Goal: Task Accomplishment & Management: Manage account settings

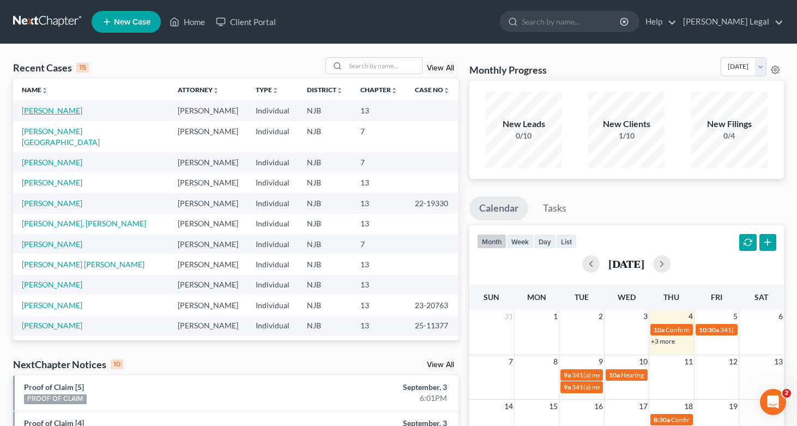
click at [52, 108] on link "[PERSON_NAME]" at bounding box center [52, 110] width 61 height 9
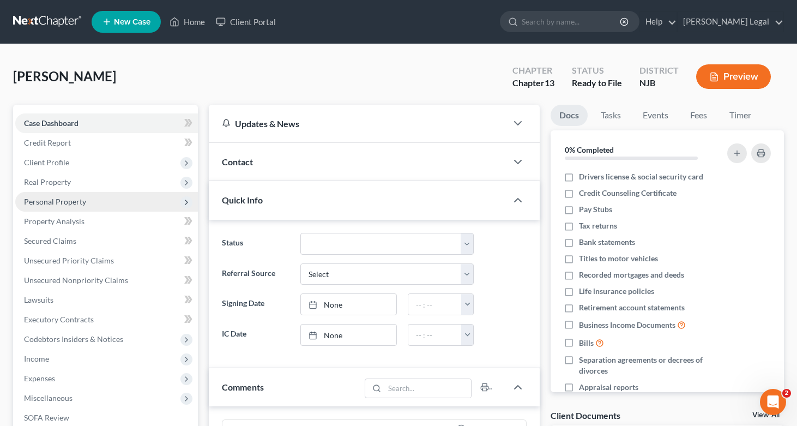
click at [68, 198] on span "Personal Property" at bounding box center [55, 201] width 62 height 9
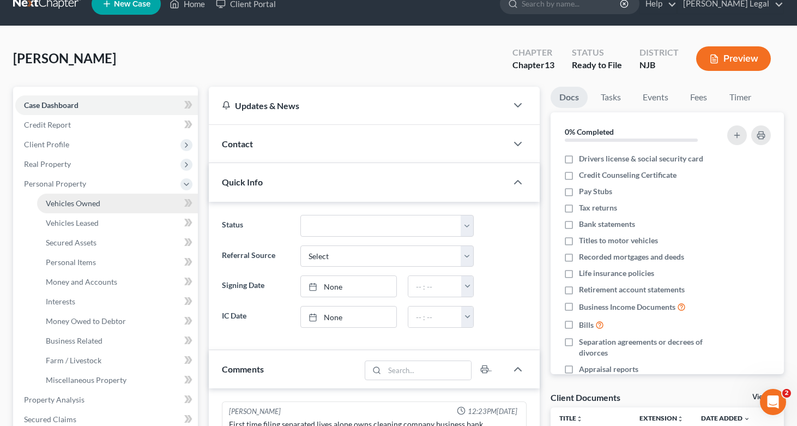
scroll to position [56, 0]
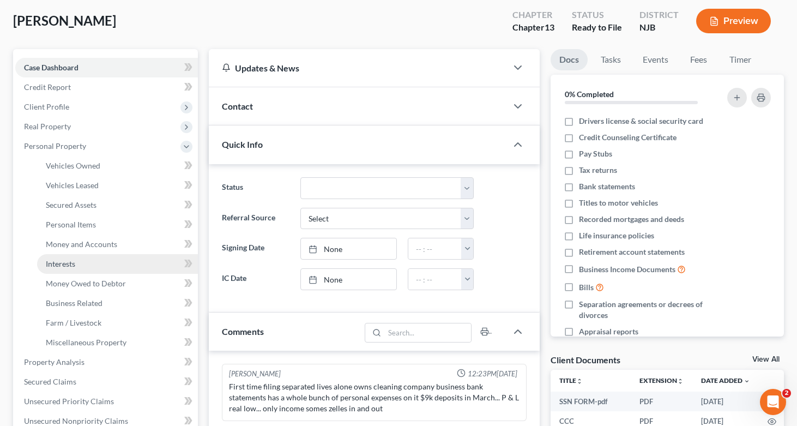
click at [105, 256] on link "Interests" at bounding box center [117, 264] width 161 height 20
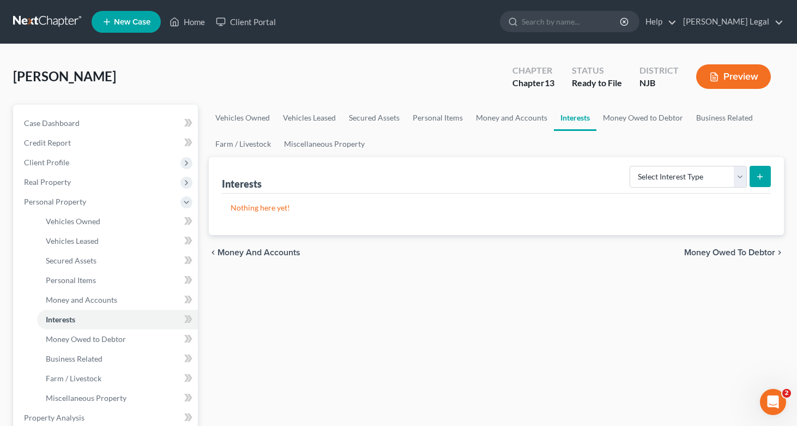
drag, startPoint x: 771, startPoint y: 179, endPoint x: 764, endPoint y: 178, distance: 7.2
click at [771, 179] on div "Interests Select Interest Type 401K Annuity Bond Education IRA Government Bond …" at bounding box center [497, 196] width 576 height 78
click at [764, 178] on icon "submit" at bounding box center [760, 176] width 9 height 9
select select "incorporated_business"
click at [732, 75] on button "Preview" at bounding box center [733, 76] width 75 height 25
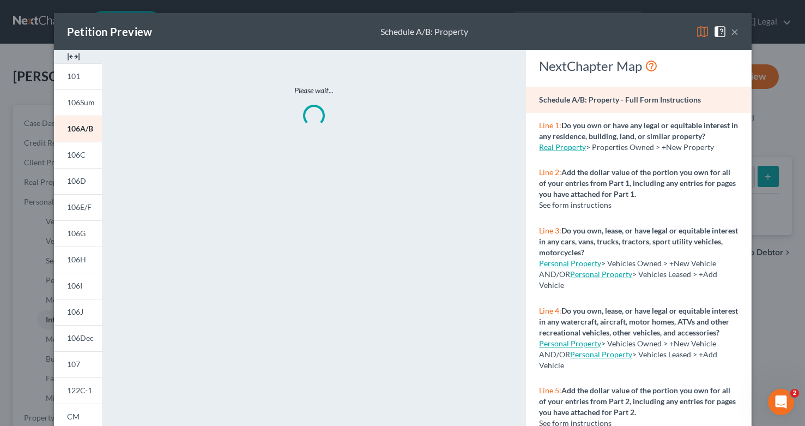
click at [731, 34] on button "×" at bounding box center [735, 31] width 8 height 13
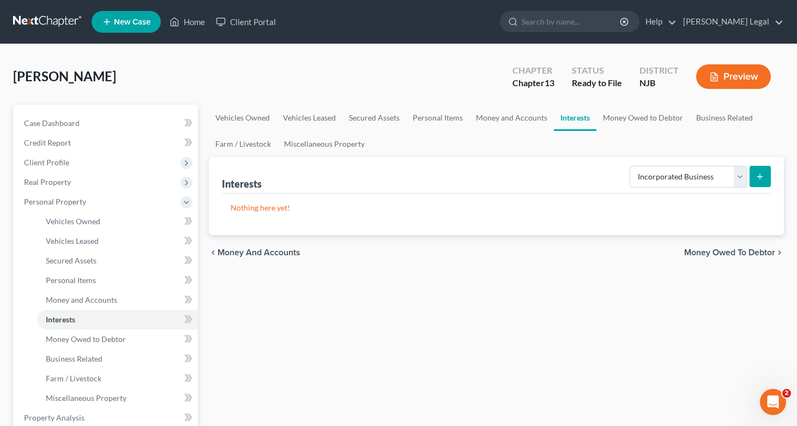
click at [763, 177] on icon "submit" at bounding box center [760, 176] width 9 height 9
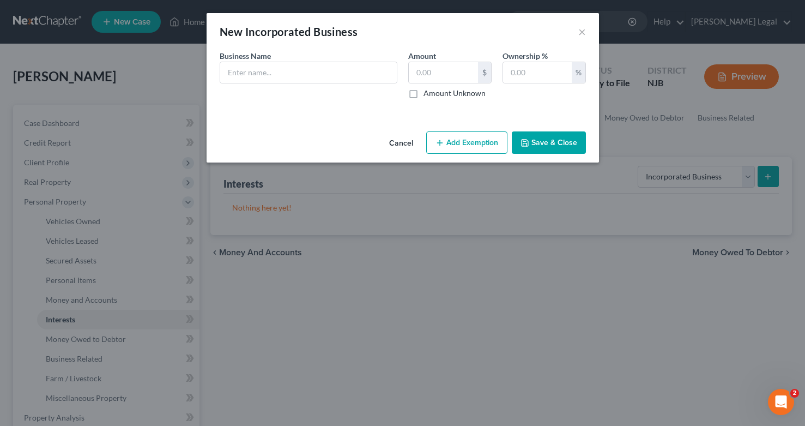
click at [733, 178] on div "New Incorporated Business × An exemption set must first be selected from the Fi…" at bounding box center [402, 213] width 805 height 426
click at [409, 144] on button "Cancel" at bounding box center [401, 143] width 41 height 22
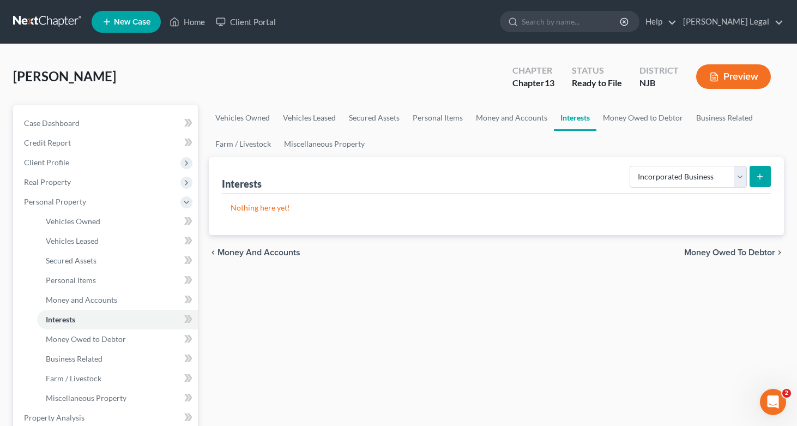
click at [747, 176] on form "Select Interest Type 401K Annuity Bond Education IRA Government Bond Government…" at bounding box center [700, 177] width 141 height 22
click at [727, 113] on link "Business Related" at bounding box center [725, 118] width 70 height 26
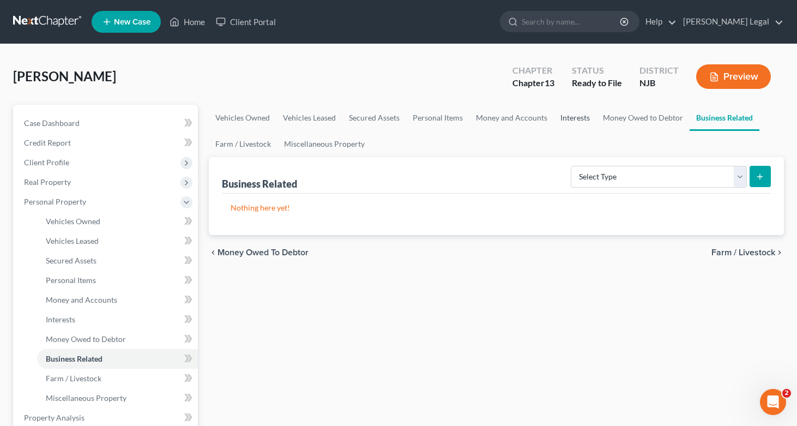
click at [575, 118] on link "Interests" at bounding box center [575, 118] width 43 height 26
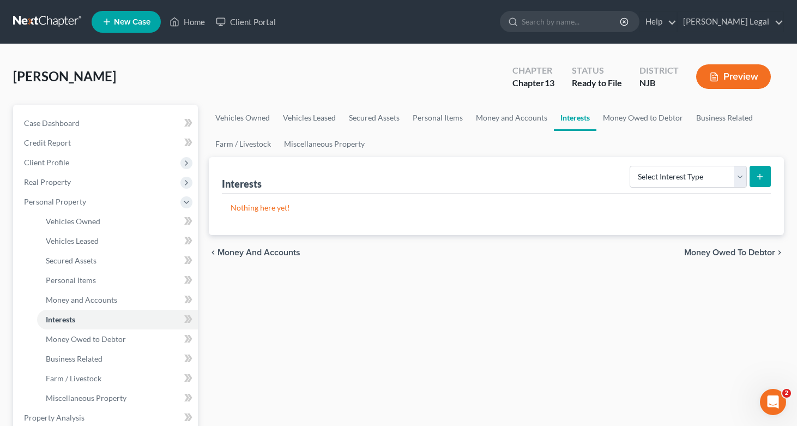
click at [763, 176] on icon "submit" at bounding box center [760, 176] width 9 height 9
click at [725, 78] on button "Preview" at bounding box center [733, 76] width 75 height 25
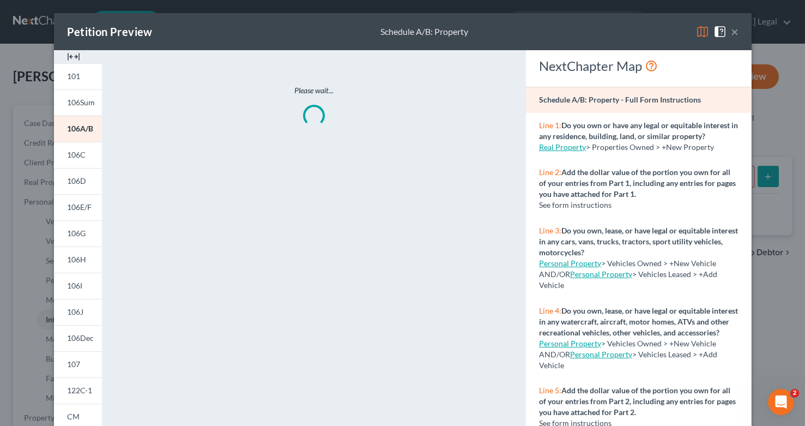
click at [74, 129] on span "106A/B" at bounding box center [80, 128] width 26 height 9
click at [731, 35] on button "×" at bounding box center [735, 31] width 8 height 13
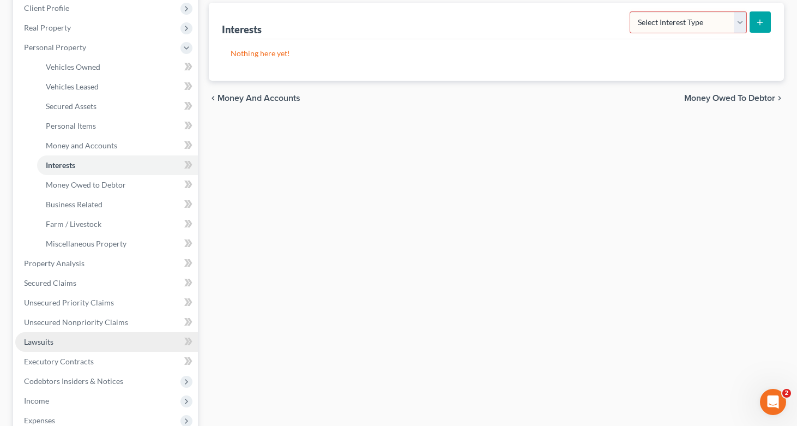
scroll to position [221, 0]
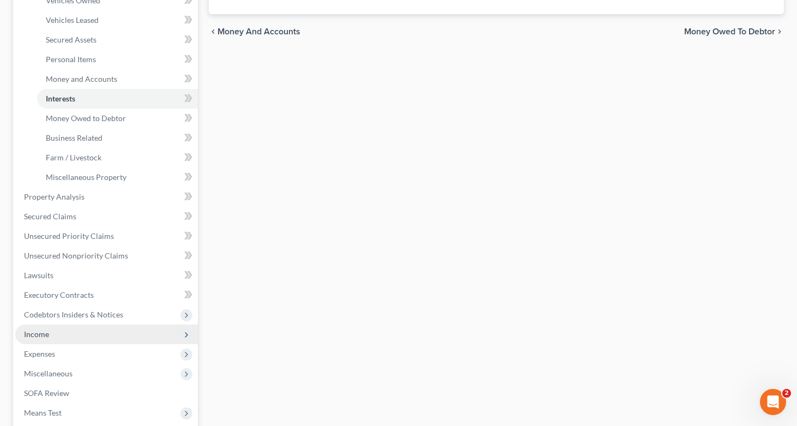
click at [70, 334] on span "Income" at bounding box center [106, 334] width 183 height 20
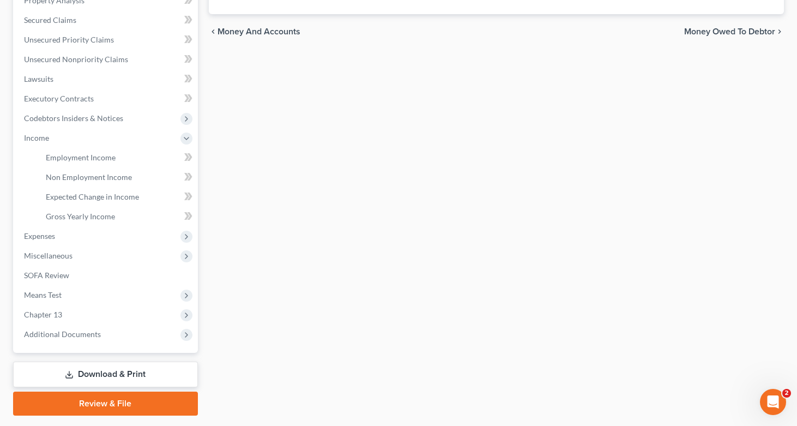
click at [240, 195] on div "Vehicles Owned Vehicles Leased Secured Assets Personal Items Money and Accounts…" at bounding box center [496, 150] width 587 height 532
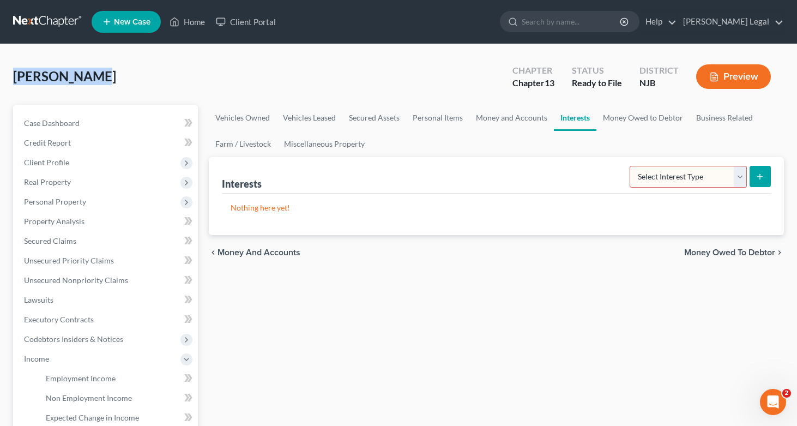
drag, startPoint x: 10, startPoint y: 68, endPoint x: 290, endPoint y: 92, distance: 280.6
click at [290, 92] on div "[PERSON_NAME] Upgraded Chapter Chapter 13 Status Ready to File District NJB Pre…" at bounding box center [398, 351] width 797 height 614
click at [251, 82] on div "[PERSON_NAME] Upgraded Chapter Chapter 13 Status Ready to File District NJB Pre…" at bounding box center [398, 80] width 771 height 47
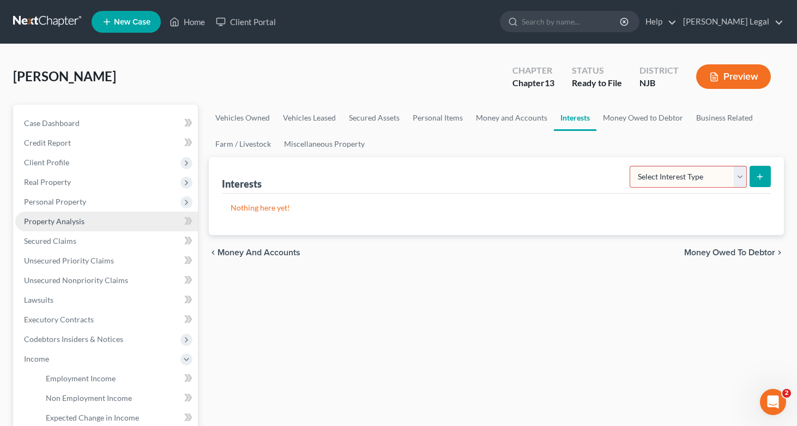
scroll to position [252, 0]
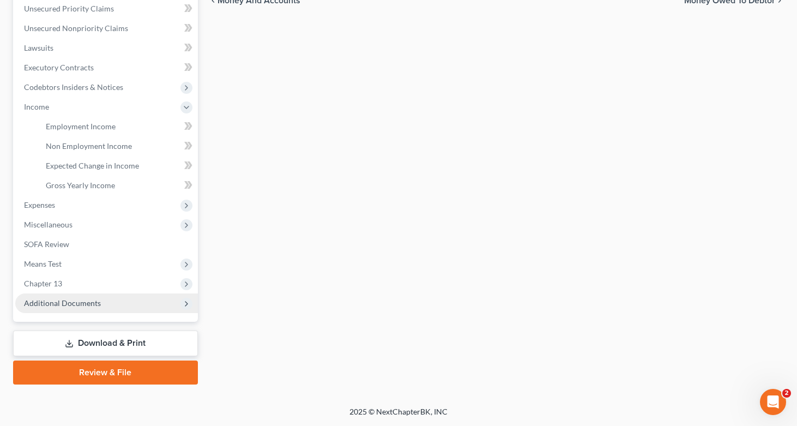
click at [63, 301] on span "Additional Documents" at bounding box center [62, 302] width 77 height 9
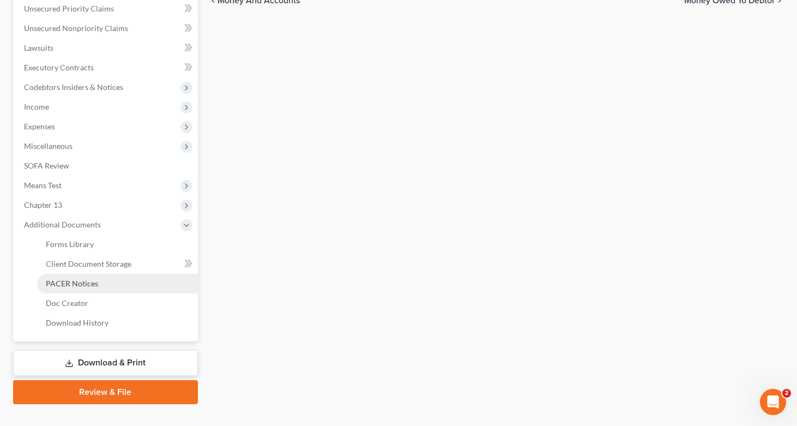
click at [71, 284] on span "PACER Notices" at bounding box center [72, 283] width 52 height 9
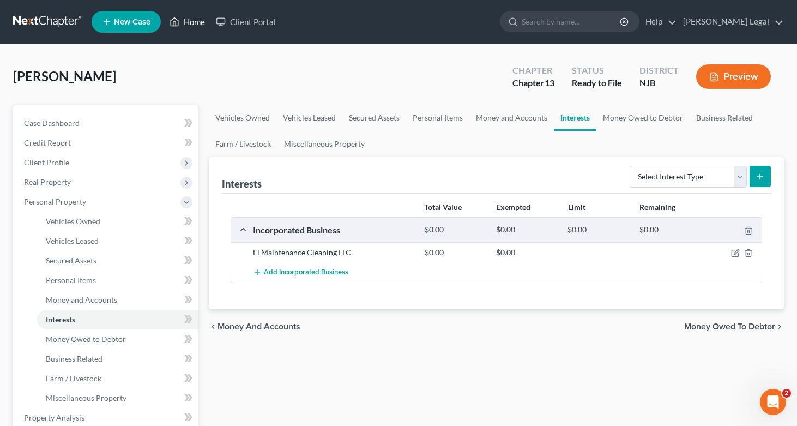
click at [189, 21] on link "Home" at bounding box center [187, 22] width 46 height 20
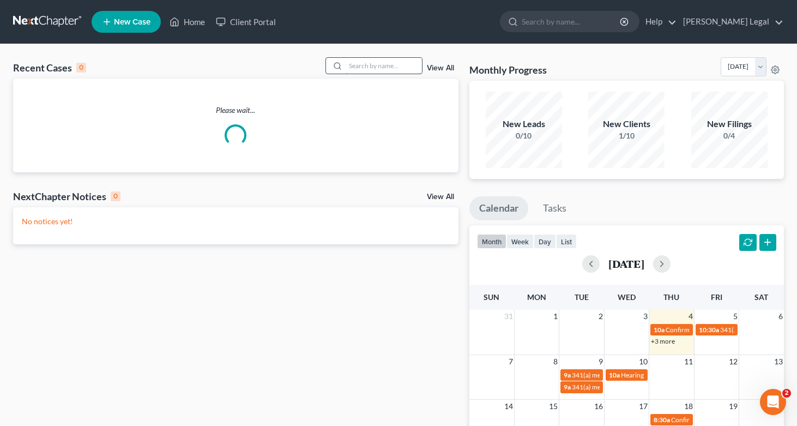
click at [363, 67] on input "search" at bounding box center [384, 66] width 76 height 16
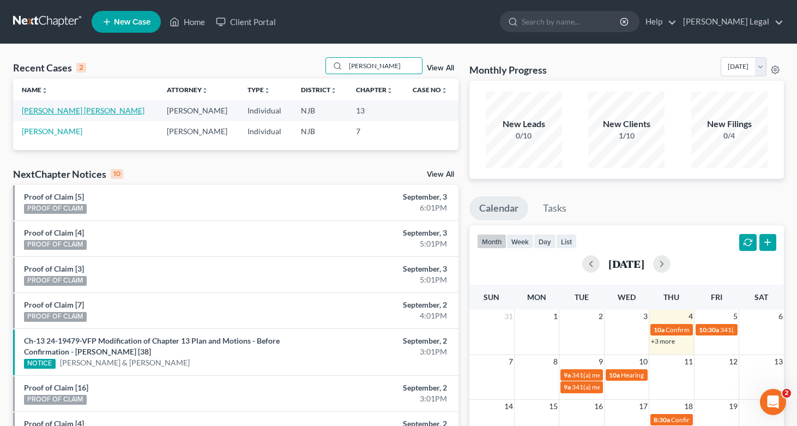
type input "[PERSON_NAME]"
click at [67, 112] on link "[PERSON_NAME] [PERSON_NAME]" at bounding box center [83, 110] width 123 height 9
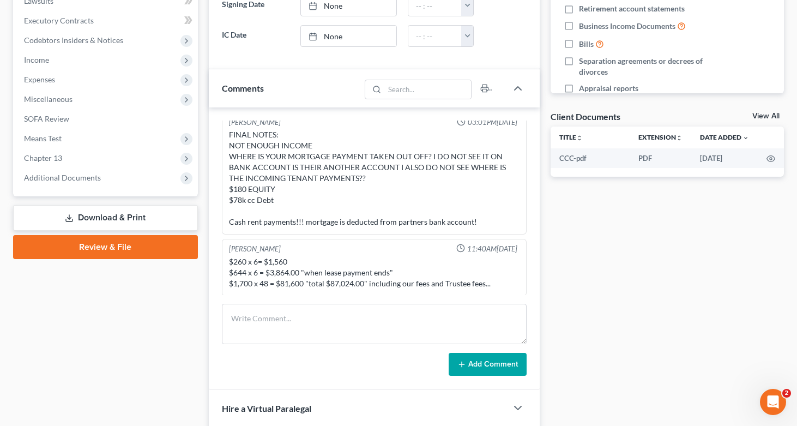
scroll to position [278, 0]
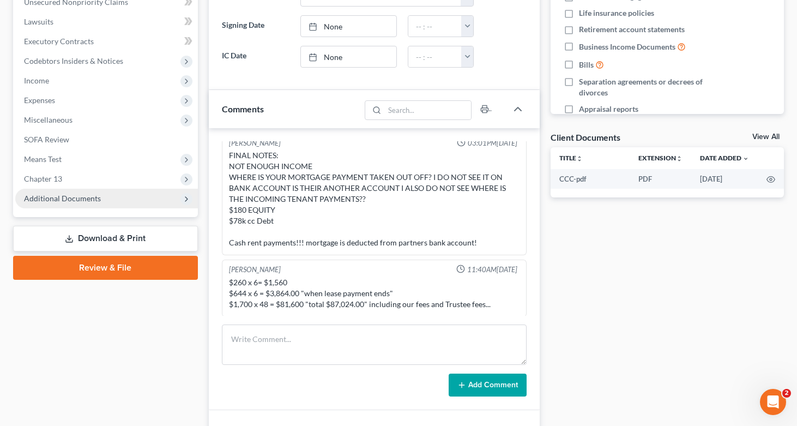
click at [60, 201] on span "Additional Documents" at bounding box center [62, 198] width 77 height 9
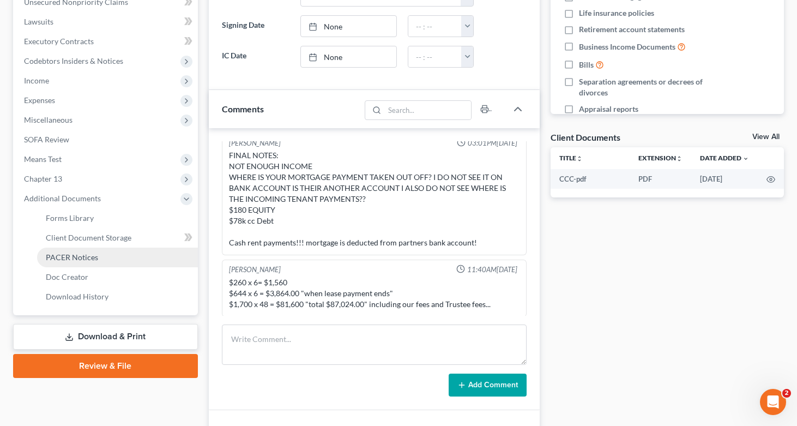
click at [76, 261] on span "PACER Notices" at bounding box center [72, 256] width 52 height 9
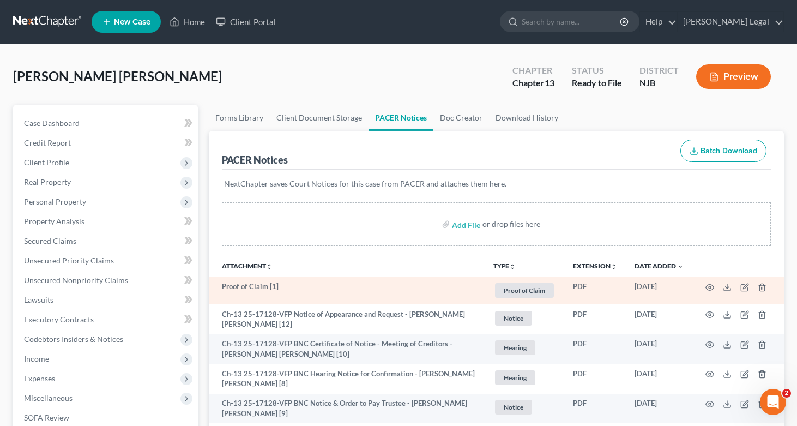
click at [261, 293] on td "Proof of Claim [1]" at bounding box center [347, 290] width 276 height 28
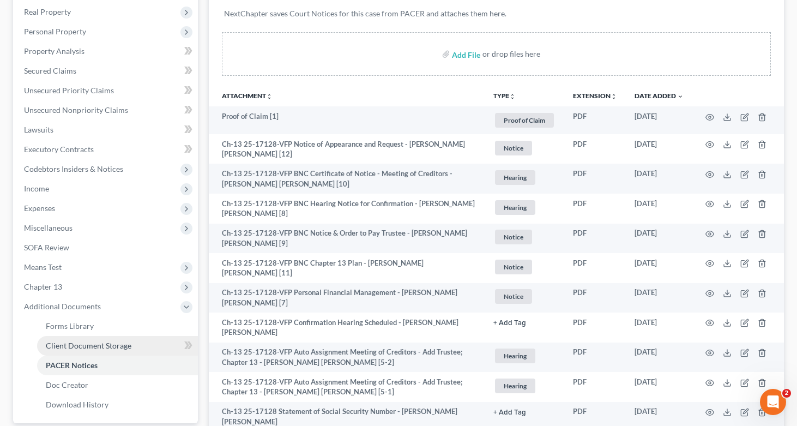
scroll to position [219, 0]
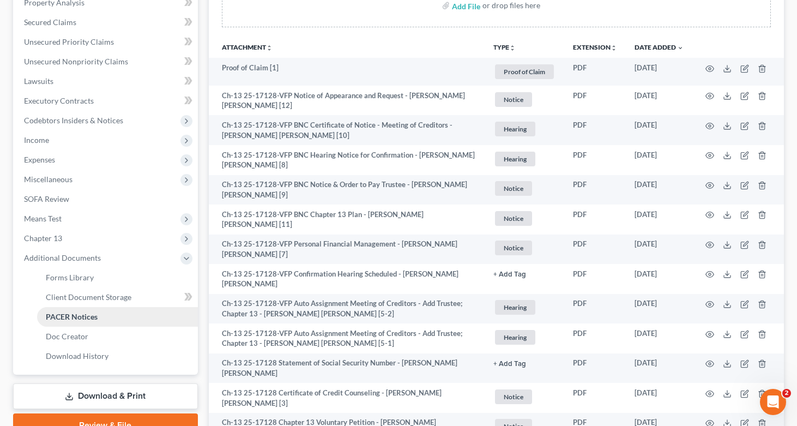
click at [65, 316] on span "PACER Notices" at bounding box center [72, 316] width 52 height 9
click at [189, 259] on icon at bounding box center [186, 258] width 9 height 9
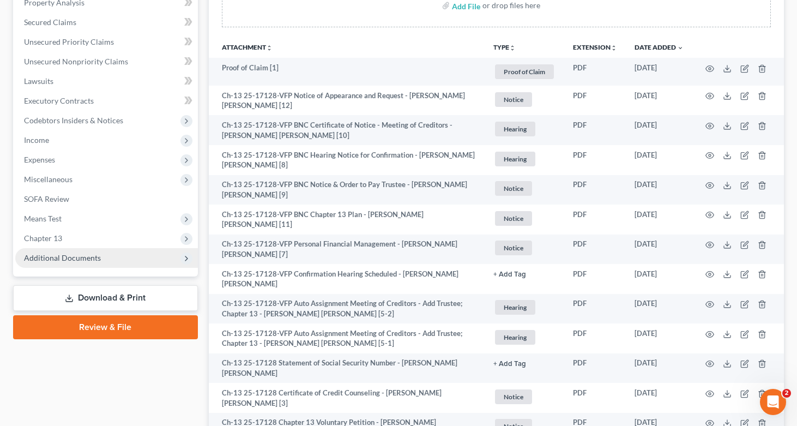
click at [187, 258] on polyline at bounding box center [186, 258] width 2 height 4
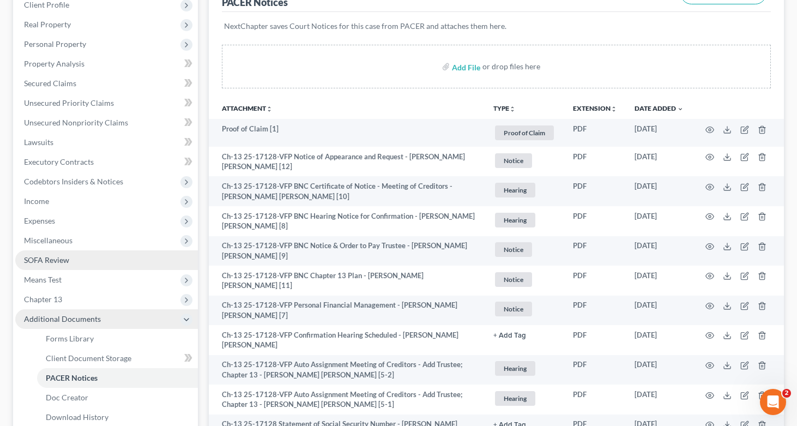
scroll to position [238, 0]
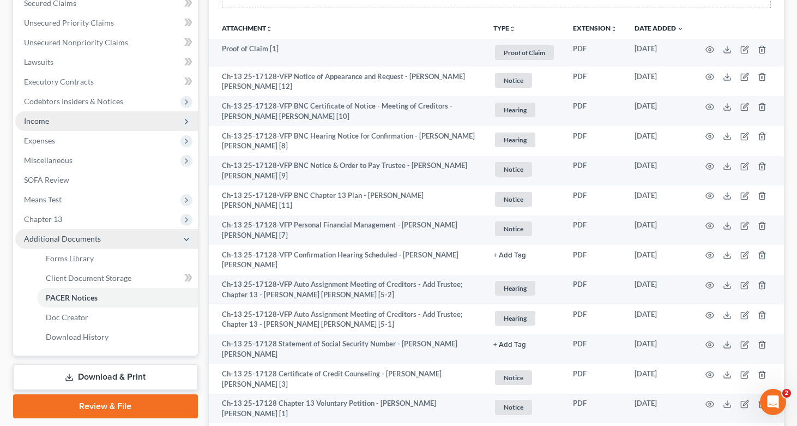
click at [40, 124] on span "Income" at bounding box center [36, 120] width 25 height 9
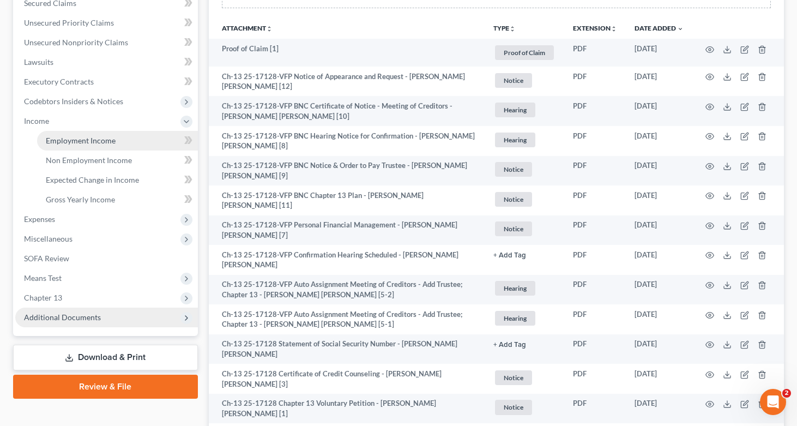
click at [94, 138] on span "Employment Income" at bounding box center [81, 140] width 70 height 9
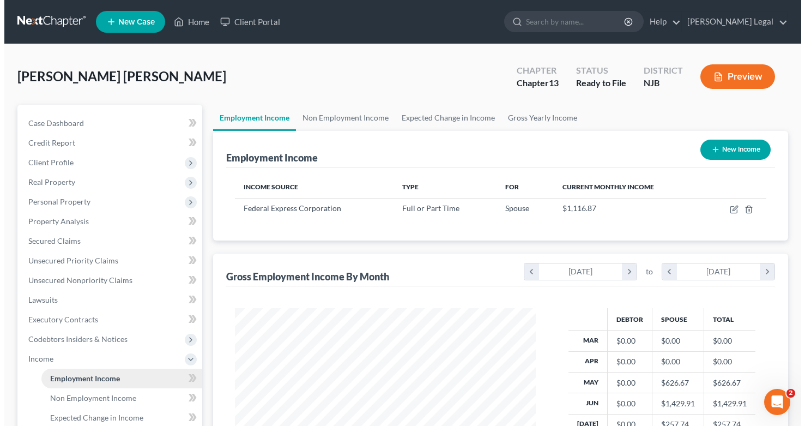
scroll to position [195, 323]
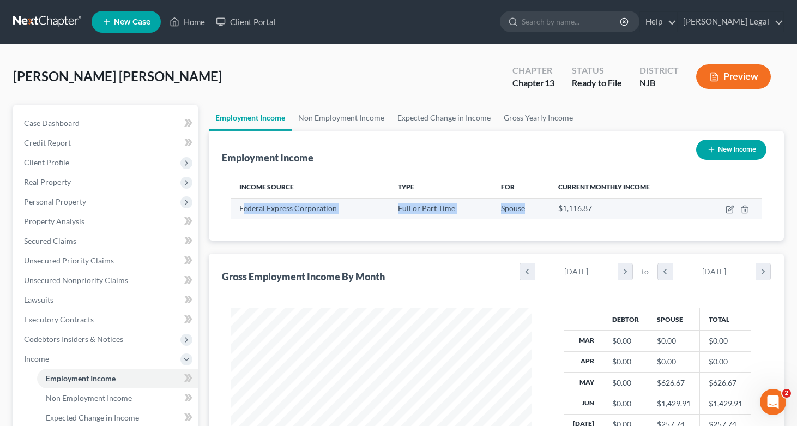
drag, startPoint x: 244, startPoint y: 206, endPoint x: 526, endPoint y: 214, distance: 282.5
click at [526, 214] on tr "Federal Express Corporation Full or Part Time Spouse $1,116.87" at bounding box center [497, 208] width 532 height 21
click at [518, 210] on span "Spouse" at bounding box center [513, 207] width 24 height 9
click at [726, 210] on icon "button" at bounding box center [730, 209] width 9 height 9
select select "0"
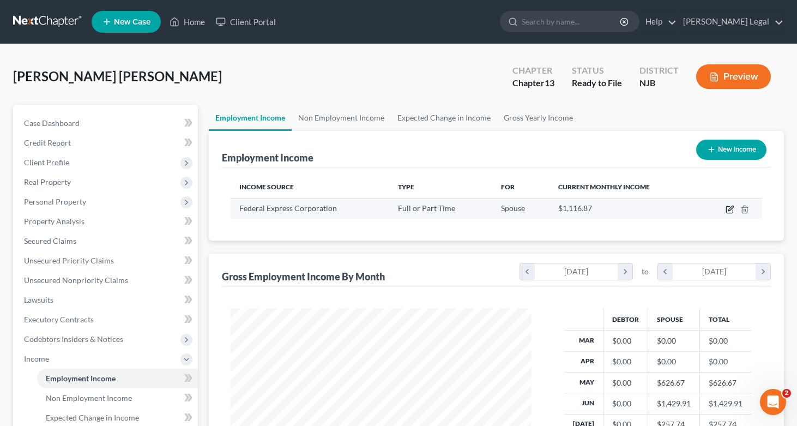
select select "44"
select select "3"
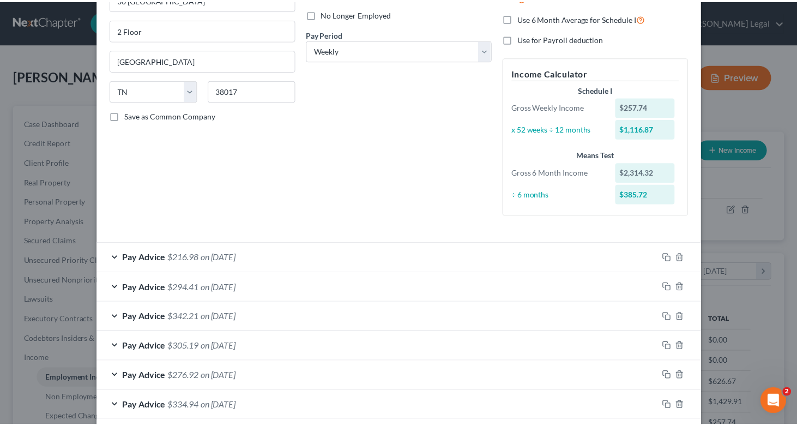
scroll to position [0, 0]
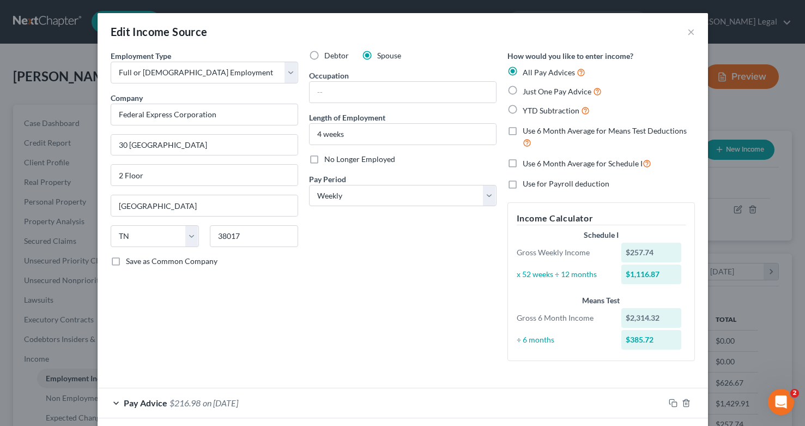
click at [682, 35] on div "Edit Income Source ×" at bounding box center [403, 31] width 611 height 37
click at [683, 33] on div "Edit Income Source ×" at bounding box center [403, 31] width 611 height 37
click at [687, 33] on button "×" at bounding box center [691, 31] width 8 height 13
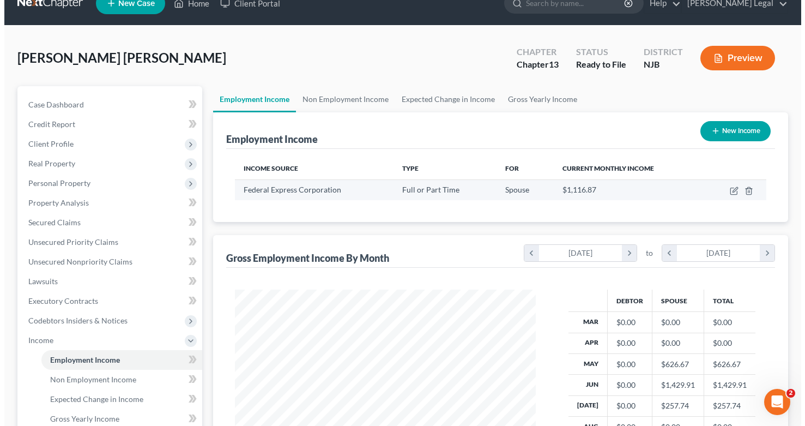
scroll to position [46, 0]
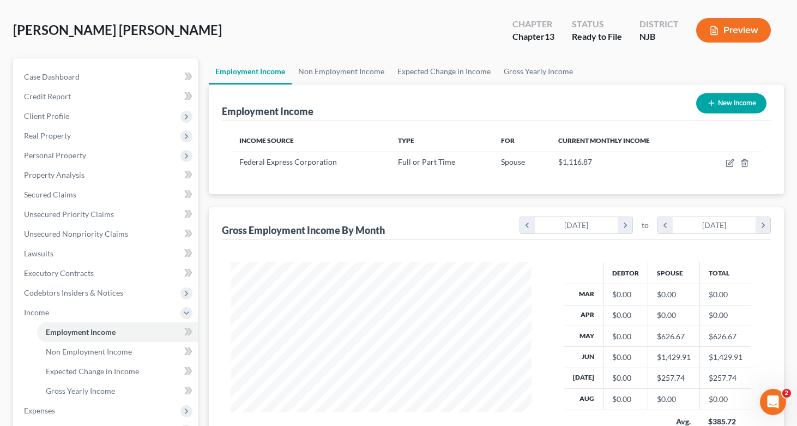
click at [699, 44] on div "Preview" at bounding box center [735, 31] width 96 height 32
click at [713, 37] on button "Preview" at bounding box center [733, 30] width 75 height 25
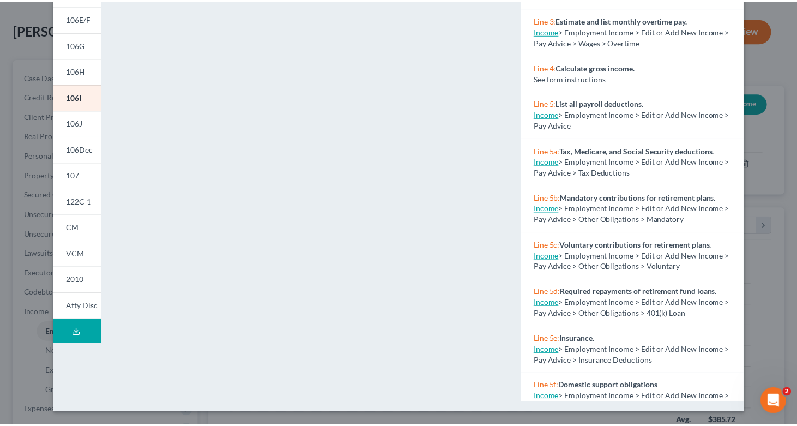
scroll to position [0, 0]
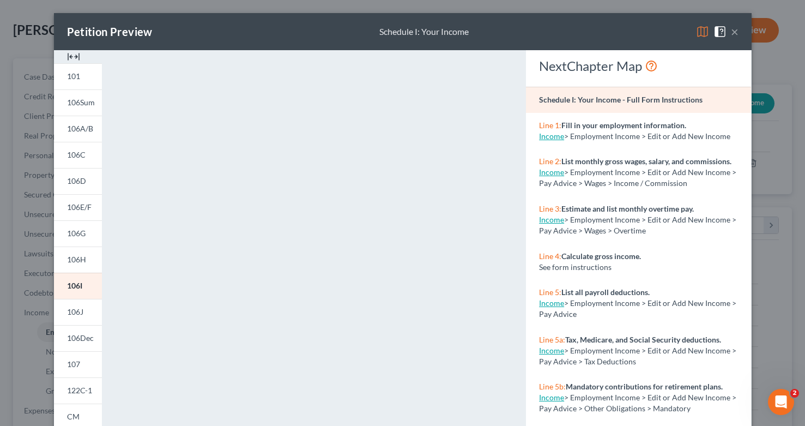
click at [732, 33] on button "×" at bounding box center [735, 31] width 8 height 13
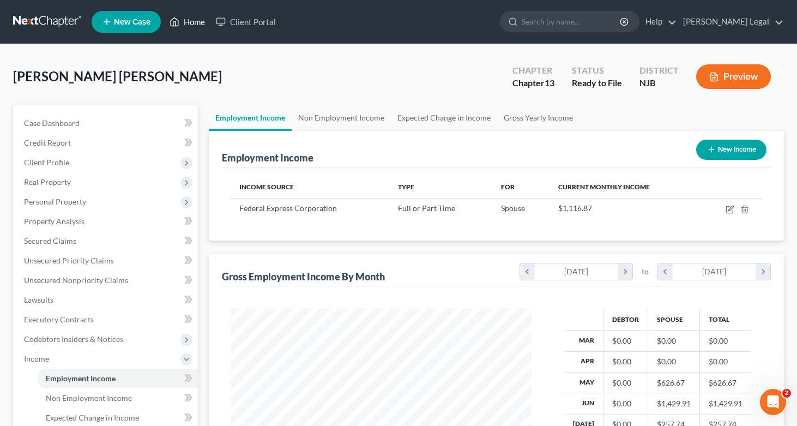
click at [197, 26] on link "Home" at bounding box center [187, 22] width 46 height 20
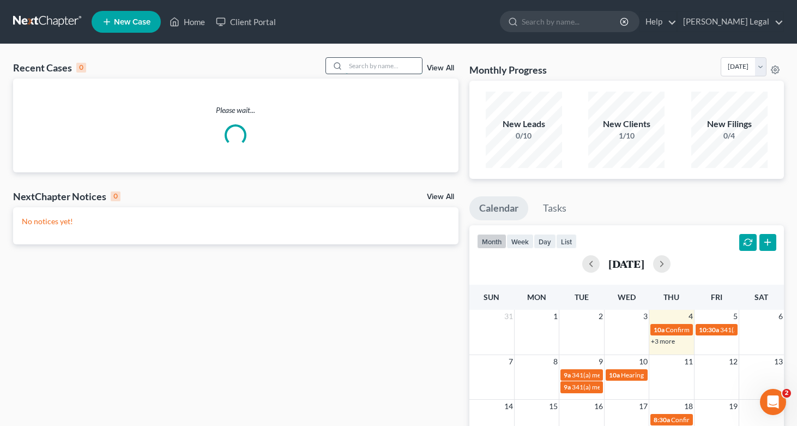
click at [372, 62] on input "search" at bounding box center [384, 66] width 76 height 16
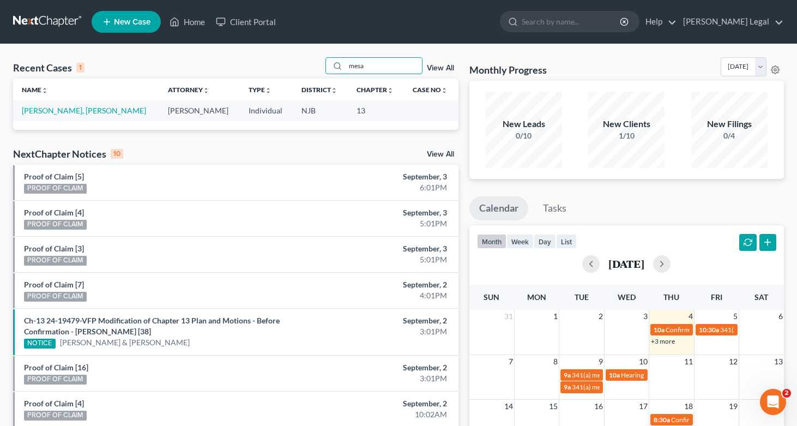
type input "mesa"
click at [73, 116] on td "[PERSON_NAME], [PERSON_NAME]" at bounding box center [86, 110] width 146 height 20
click at [74, 111] on link "[PERSON_NAME], [PERSON_NAME]" at bounding box center [84, 110] width 124 height 9
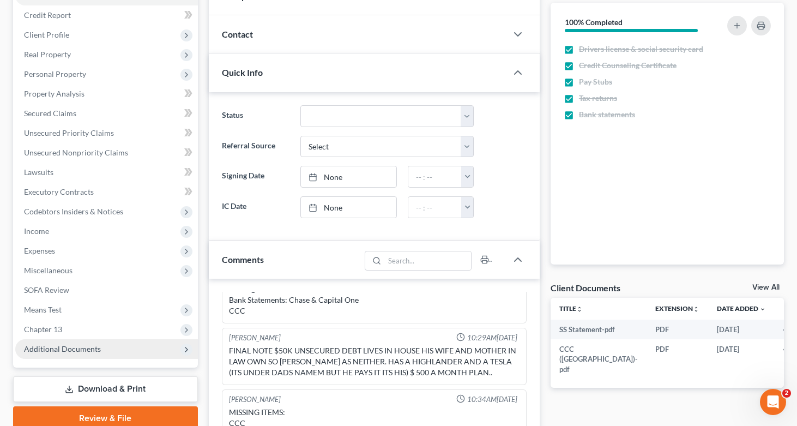
scroll to position [229, 0]
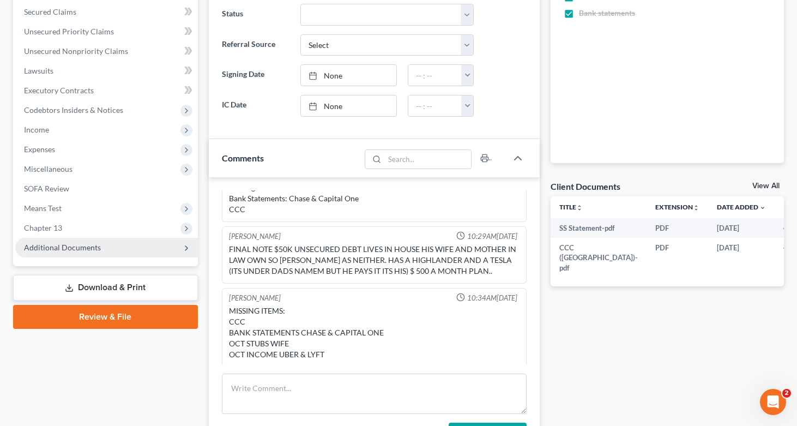
click at [89, 249] on span "Additional Documents" at bounding box center [62, 247] width 77 height 9
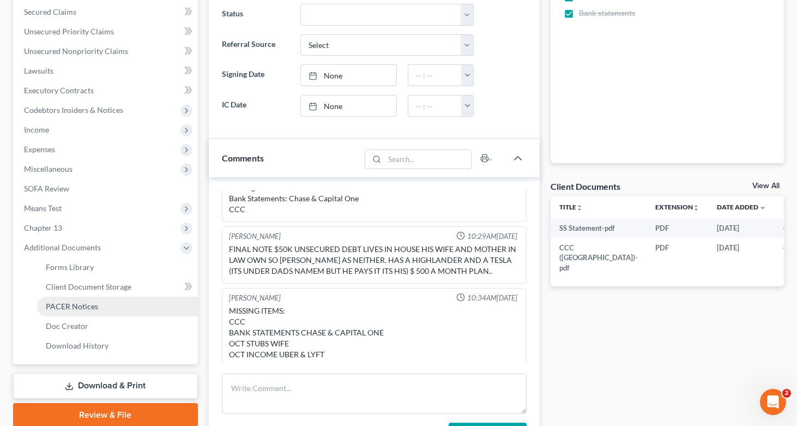
click at [95, 304] on span "PACER Notices" at bounding box center [72, 305] width 52 height 9
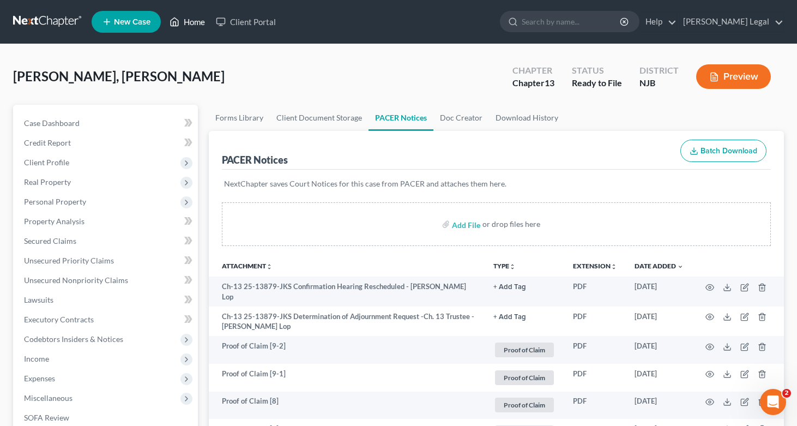
click at [203, 21] on link "Home" at bounding box center [187, 22] width 46 height 20
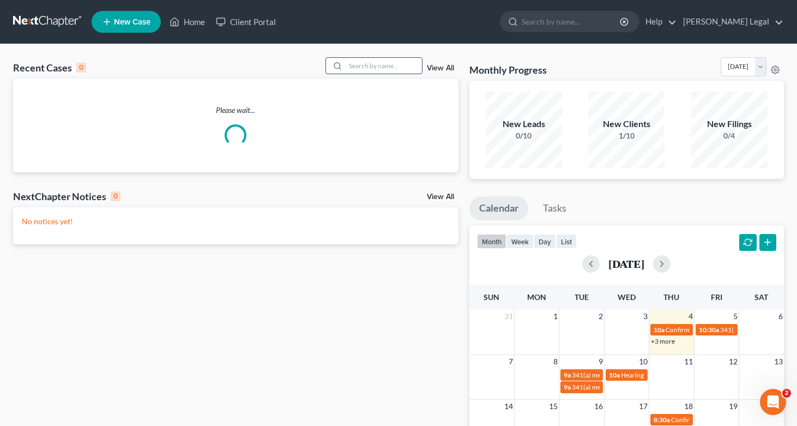
click at [378, 62] on input "search" at bounding box center [384, 66] width 76 height 16
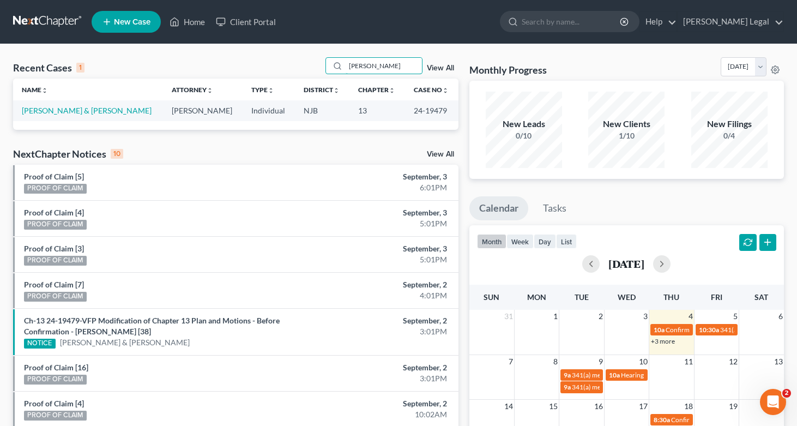
type input "Avon"
drag, startPoint x: 327, startPoint y: 77, endPoint x: 45, endPoint y: 110, distance: 283.7
click at [40, 106] on td "[PERSON_NAME] & [PERSON_NAME]" at bounding box center [88, 110] width 150 height 20
click at [45, 110] on link "[PERSON_NAME] & [PERSON_NAME]" at bounding box center [87, 110] width 130 height 9
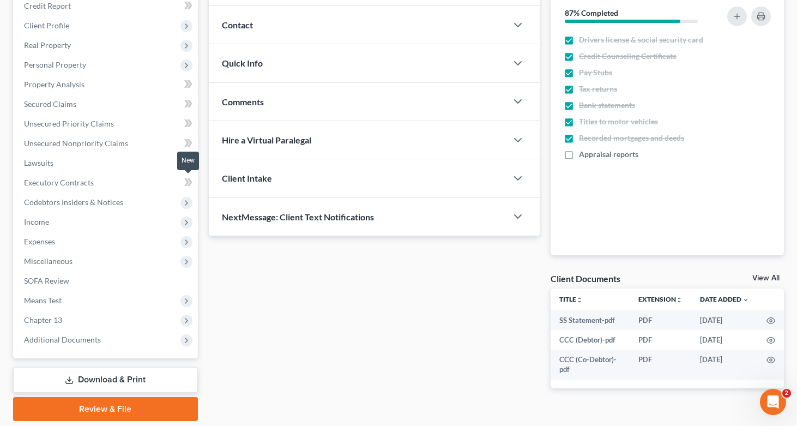
scroll to position [173, 0]
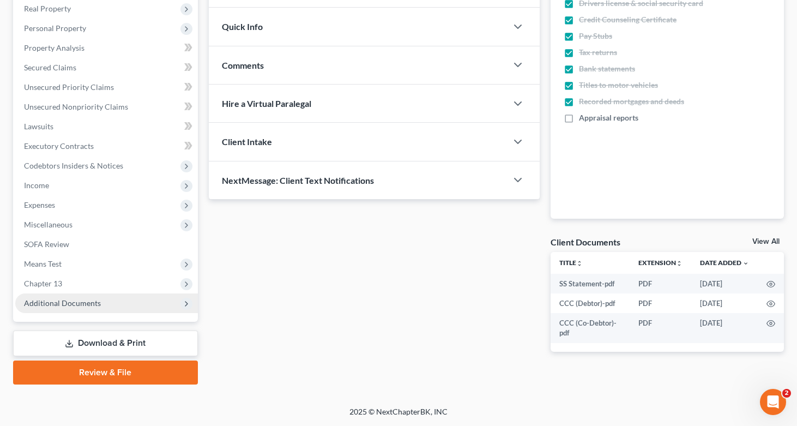
click at [70, 308] on span "Additional Documents" at bounding box center [106, 303] width 183 height 20
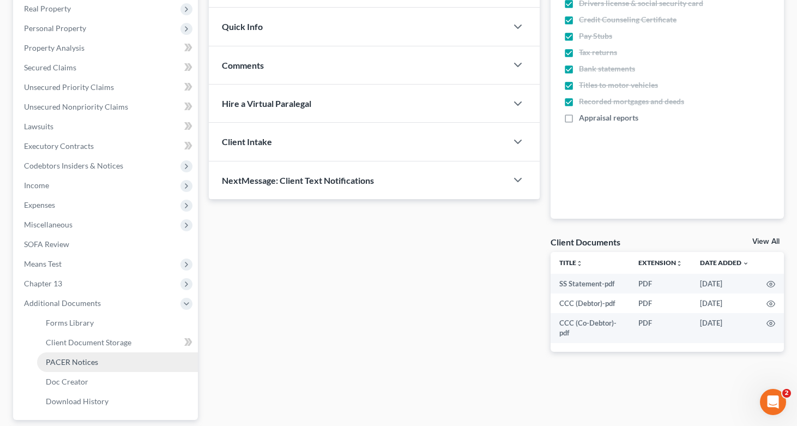
click at [79, 359] on span "PACER Notices" at bounding box center [72, 361] width 52 height 9
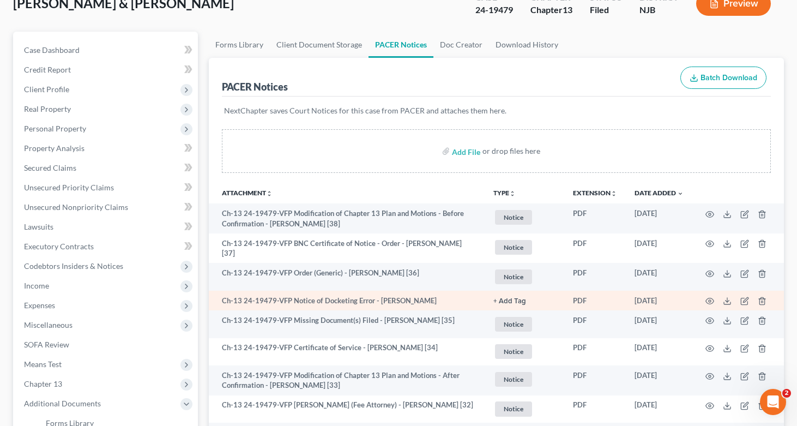
scroll to position [136, 0]
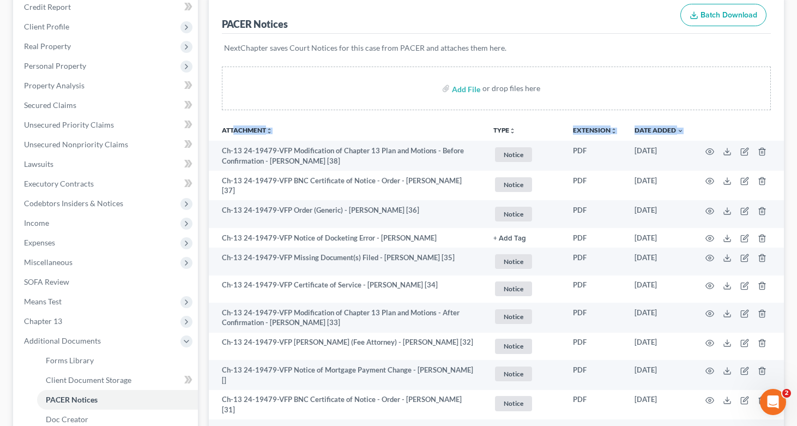
drag, startPoint x: 215, startPoint y: 132, endPoint x: 723, endPoint y: 127, distance: 507.6
click at [723, 127] on tr "Attachment unfold_more expand_more expand_less TYPE unfold_more NONE Hearing No…" at bounding box center [497, 130] width 576 height 22
click at [723, 128] on th at bounding box center [738, 130] width 92 height 22
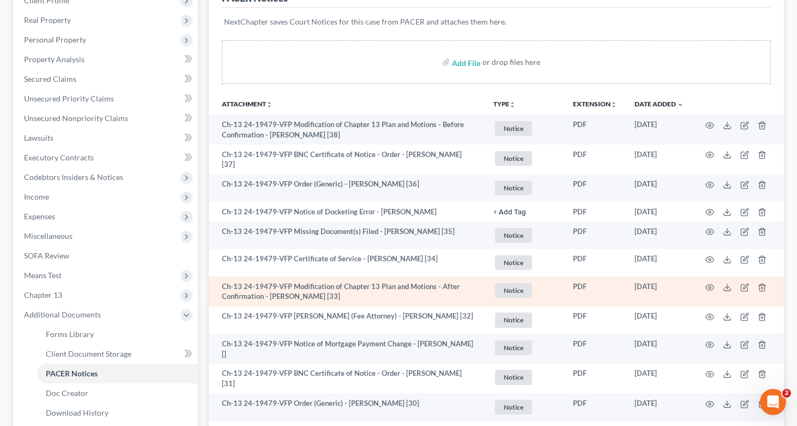
scroll to position [0, 0]
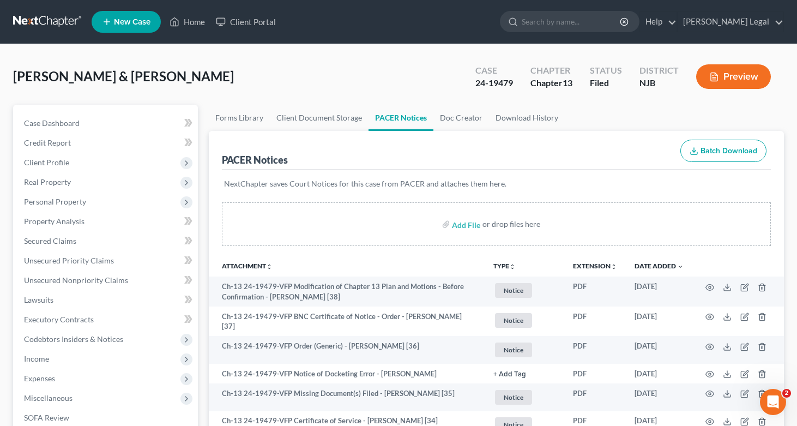
click at [733, 0] on nav "Home New Case Client Portal [PERSON_NAME] Legal [EMAIL_ADDRESS][DOMAIN_NAME] My…" at bounding box center [398, 22] width 797 height 44
